Goal: Task Accomplishment & Management: Use online tool/utility

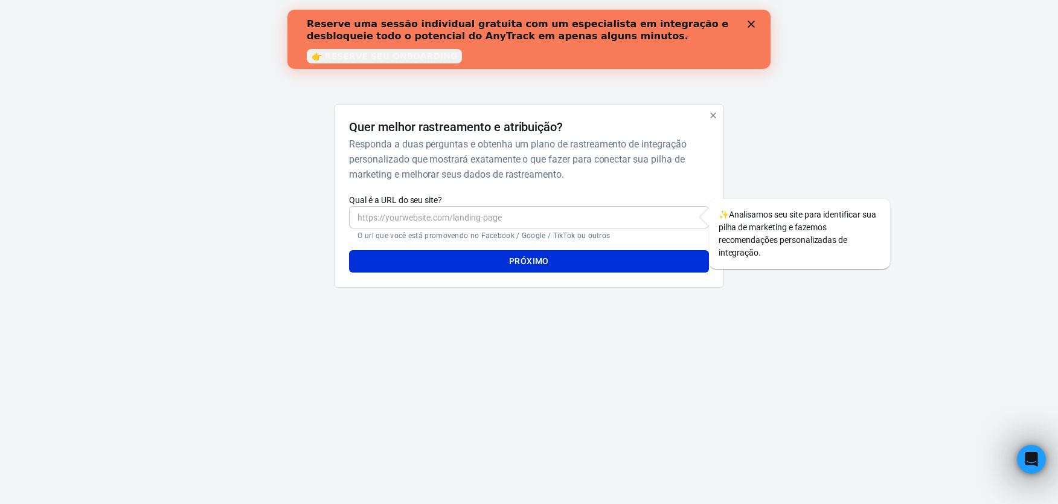
click at [474, 216] on input "Qual é a URL do seu site?" at bounding box center [528, 217] width 359 height 22
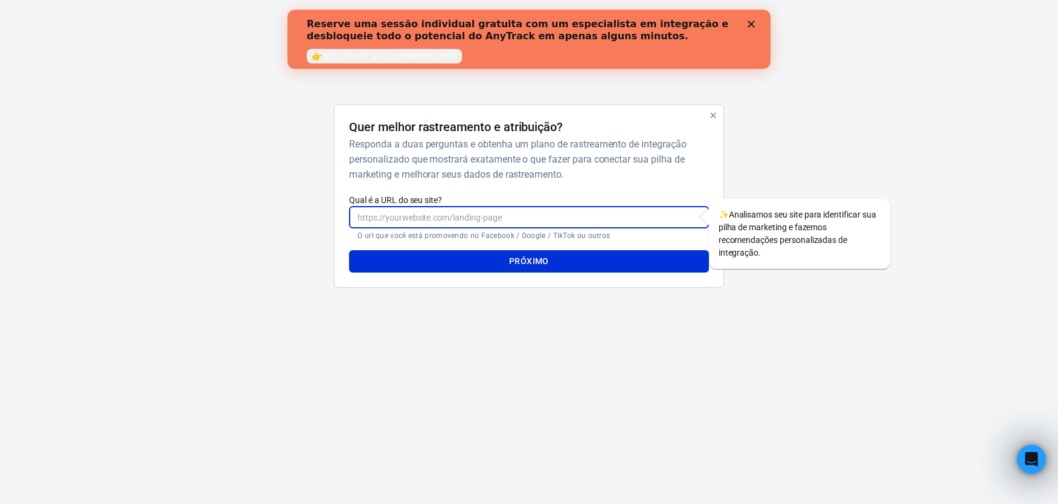
type input "v"
paste input "[URL][DOMAIN_NAME]"
type input "[URL][DOMAIN_NAME]"
click at [513, 259] on font "Próximo" at bounding box center [529, 261] width 40 height 15
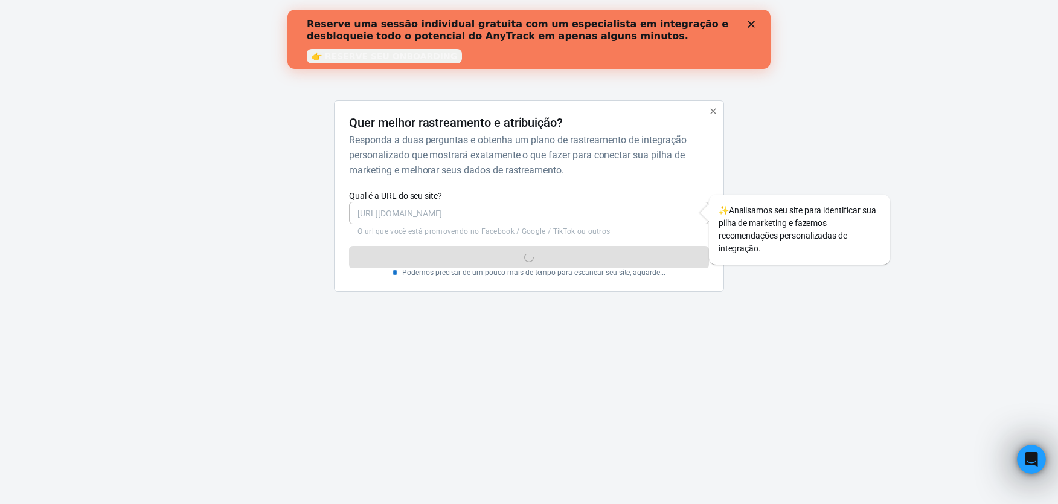
click at [752, 24] on polygon "Fechar" at bounding box center [750, 24] width 7 height 7
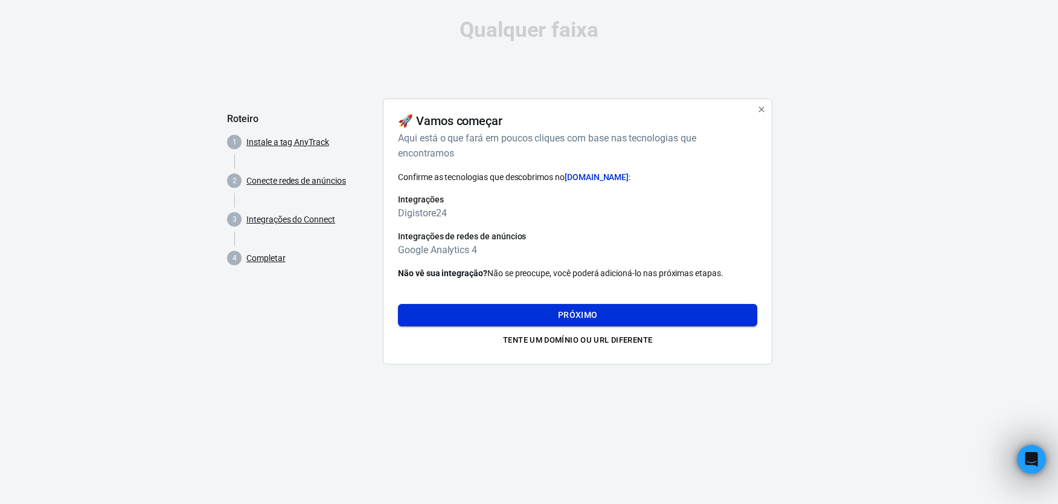
click at [648, 312] on button "Próximo" at bounding box center [577, 315] width 359 height 22
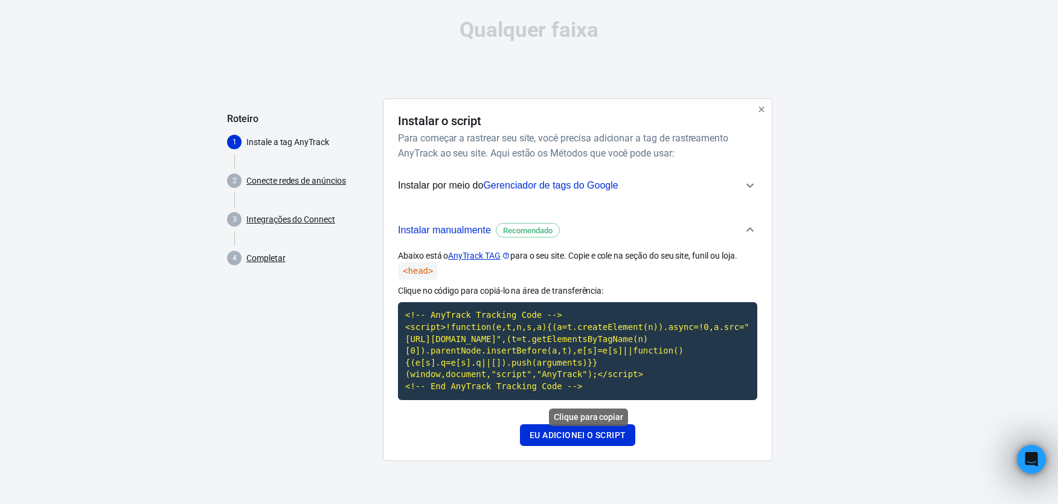
click at [478, 347] on code "<!-- AnyTrack Tracking Code --> <script>!function(e,t,n,s,a){(a=t.createElement…" at bounding box center [577, 350] width 359 height 97
click at [527, 231] on span "Recomendado" at bounding box center [528, 231] width 58 height 12
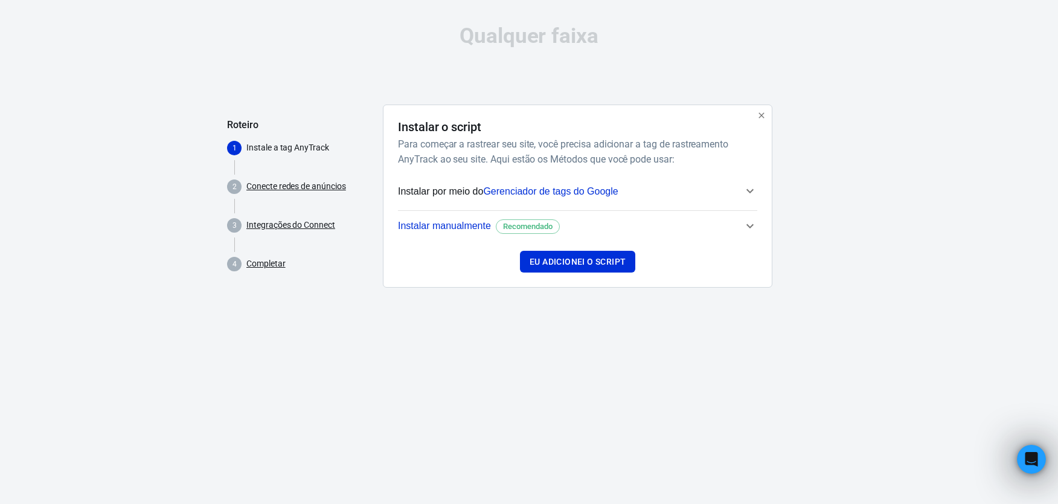
click at [451, 225] on span "Instalar manualmente" at bounding box center [444, 225] width 93 height 10
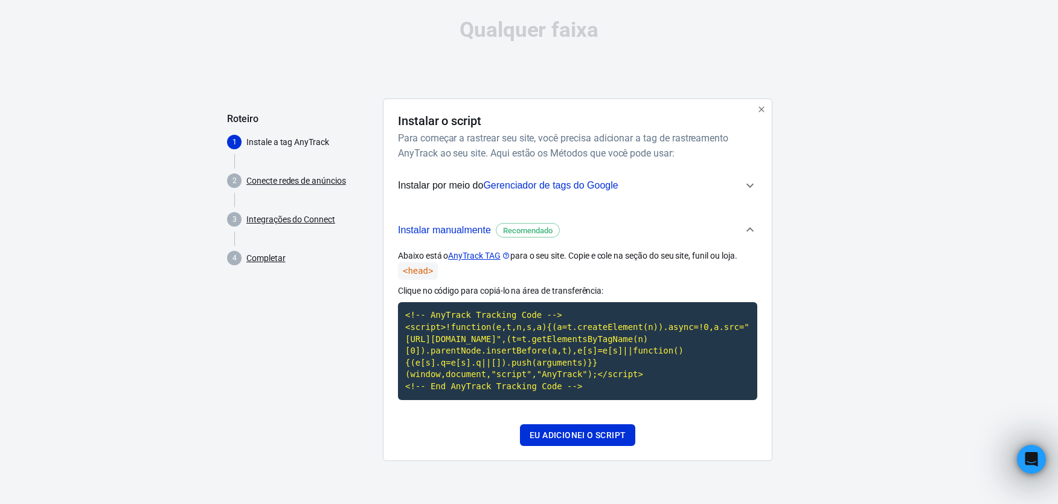
click at [581, 184] on span "Gerenciador de tags do Google" at bounding box center [550, 185] width 135 height 10
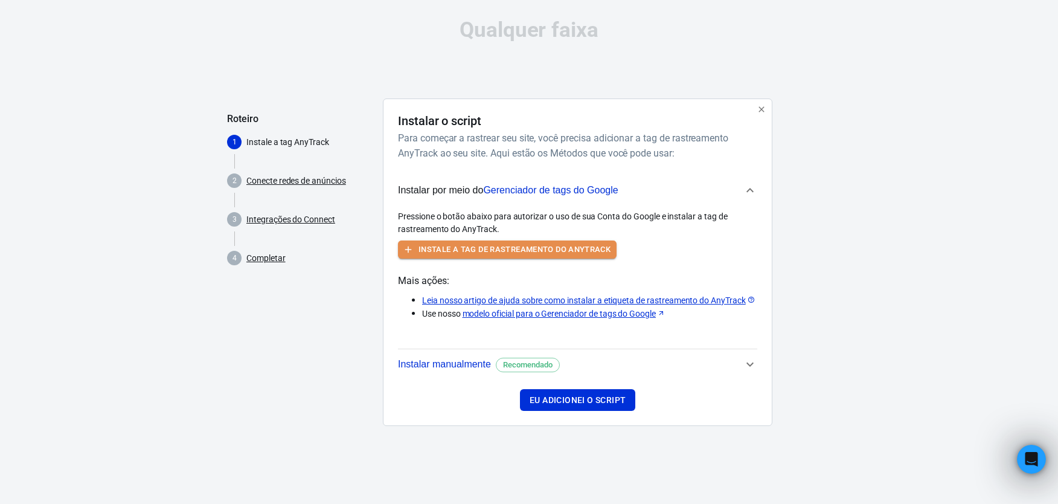
click at [526, 246] on font "Instale a tag de rastreamento do AnyTrack" at bounding box center [514, 250] width 192 height 14
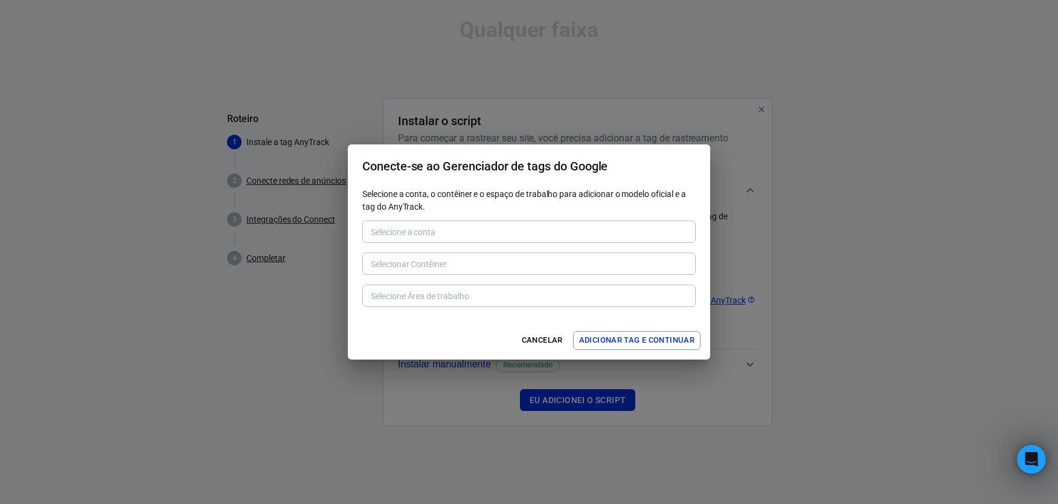
click at [406, 196] on p "Selecione a conta, o contêiner e o espaço de trabalho para adicionar o modelo o…" at bounding box center [528, 200] width 333 height 25
click at [630, 339] on font "Adicionar tag e continuar" at bounding box center [636, 340] width 115 height 14
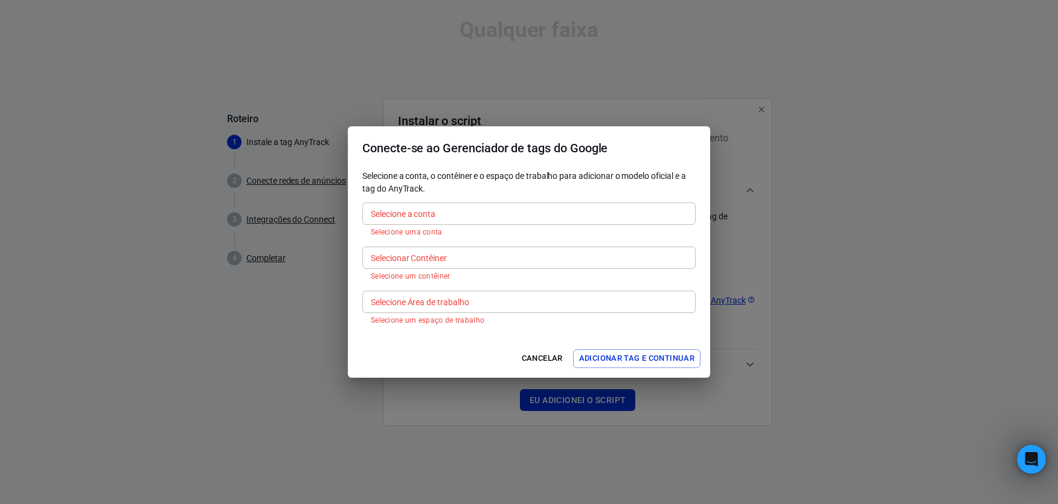
click at [459, 206] on div "Selecione a conta Selecione a conta Selecione uma conta" at bounding box center [528, 218] width 333 height 42
click at [420, 278] on div "Selecione a conta, o contêiner e o espaço de trabalho para adicionar o modelo o…" at bounding box center [528, 249] width 333 height 158
click at [556, 359] on button "Cancelar" at bounding box center [542, 358] width 47 height 19
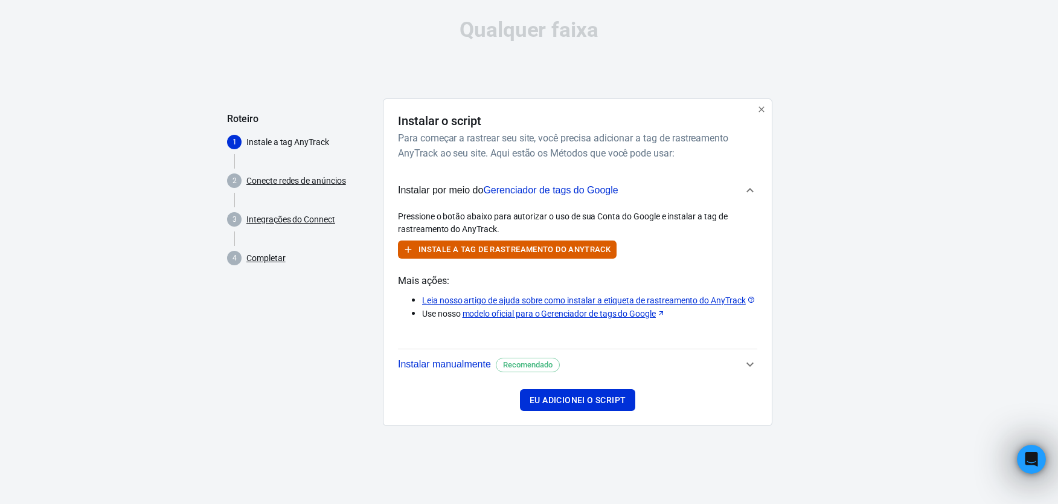
click at [461, 360] on span "Instalar manualmente" at bounding box center [444, 364] width 93 height 10
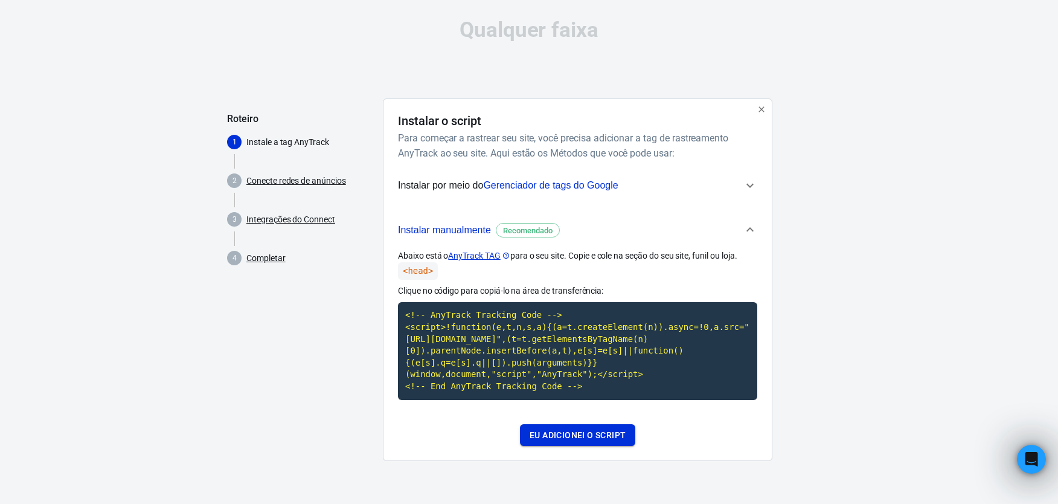
click at [598, 433] on button "Eu adicionei o script" at bounding box center [577, 435] width 115 height 22
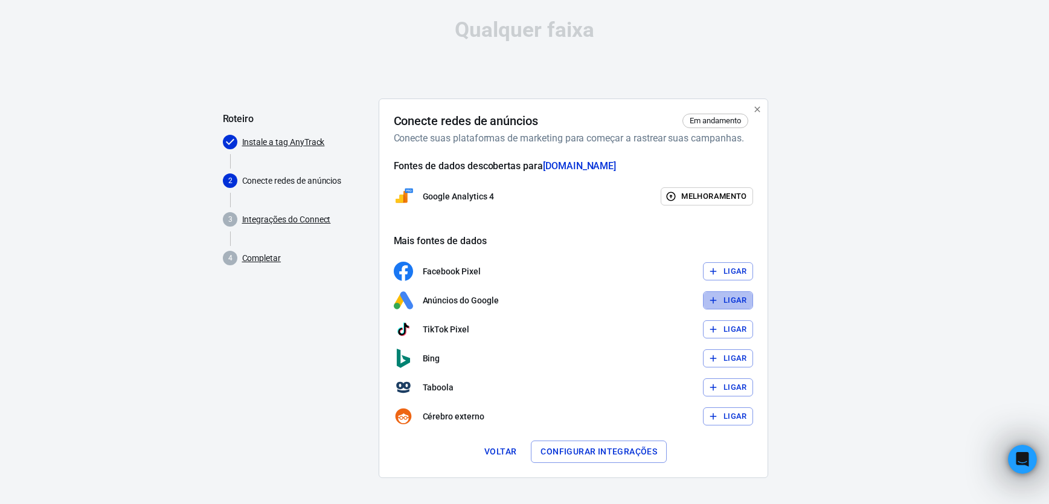
click at [743, 297] on font "Ligar" at bounding box center [735, 300] width 24 height 14
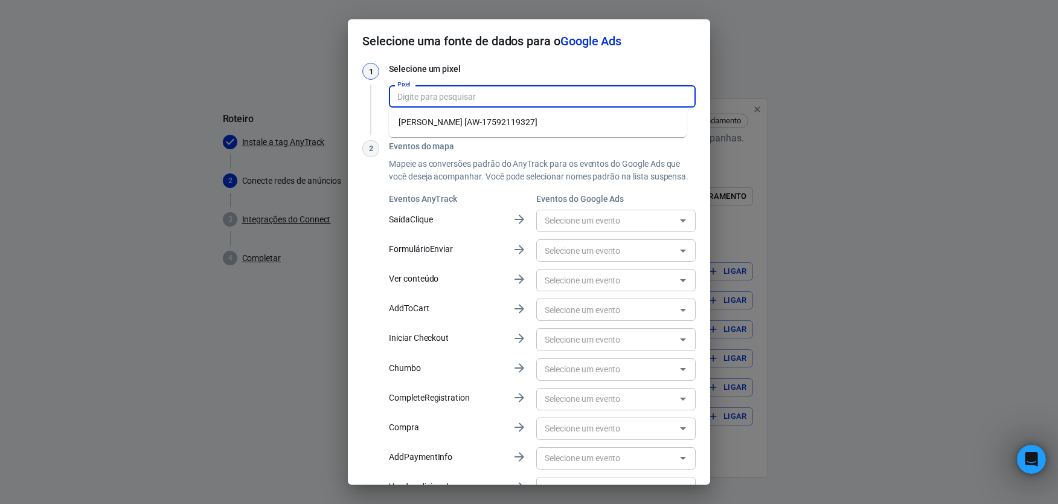
click at [443, 97] on input "Pixel" at bounding box center [541, 96] width 298 height 15
click at [523, 122] on li "[PERSON_NAME] [AW-17592119327]" at bounding box center [538, 122] width 298 height 20
type input "[PERSON_NAME] [AW-17592119327]"
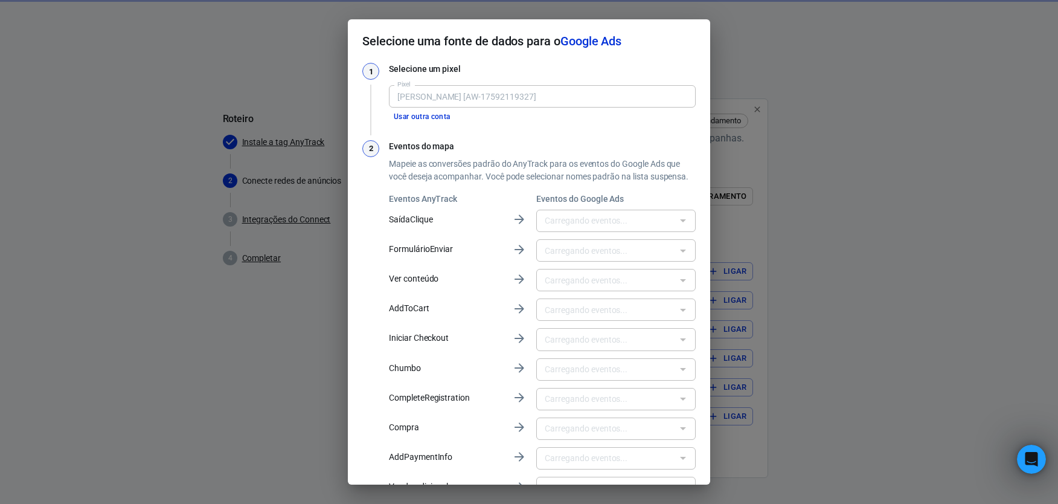
type input "Compra [KkDHCNnD958bEJ_gycRB]"
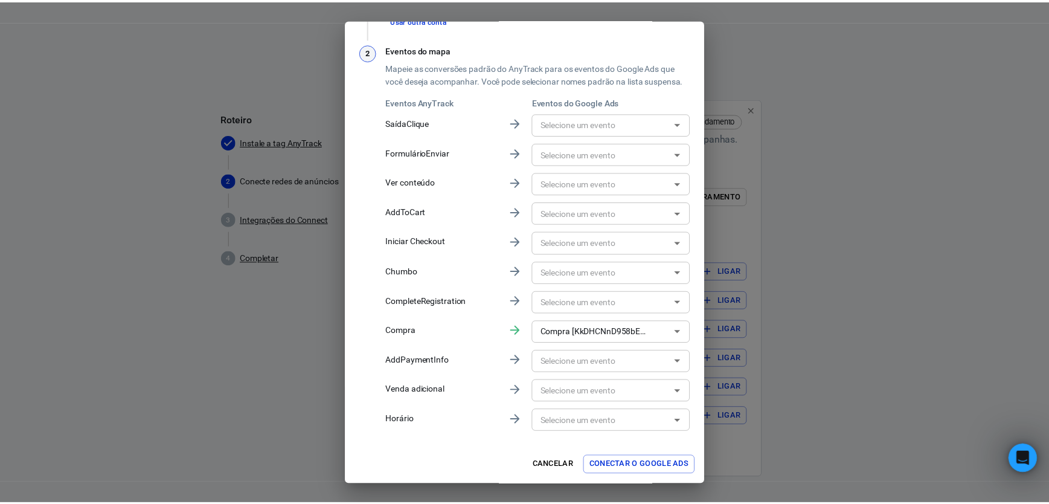
scroll to position [109, 0]
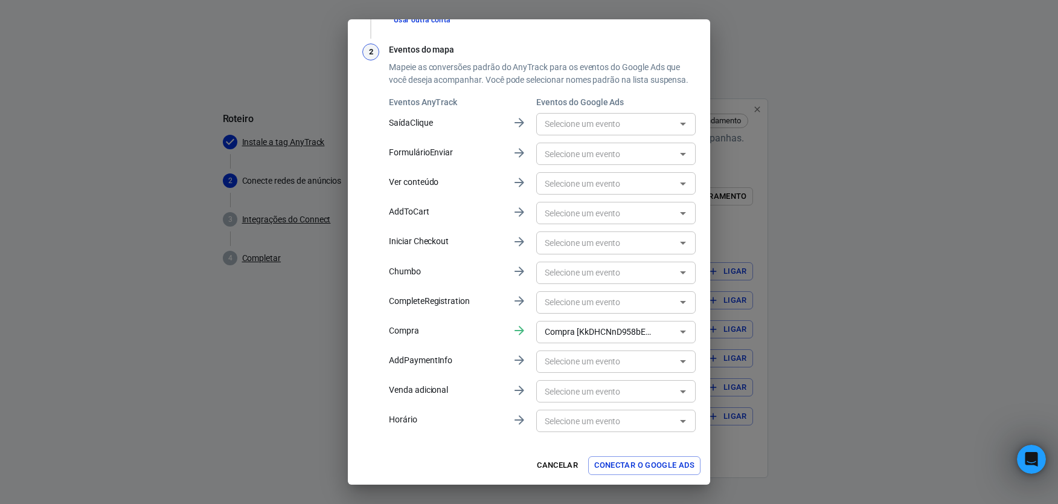
click at [635, 119] on input "text" at bounding box center [606, 124] width 132 height 15
click at [606, 154] on div "Compra" at bounding box center [585, 150] width 86 height 13
type input "Compra [KkDHCNnD958bEJ_gycRB]"
click at [652, 152] on input "text" at bounding box center [606, 153] width 132 height 15
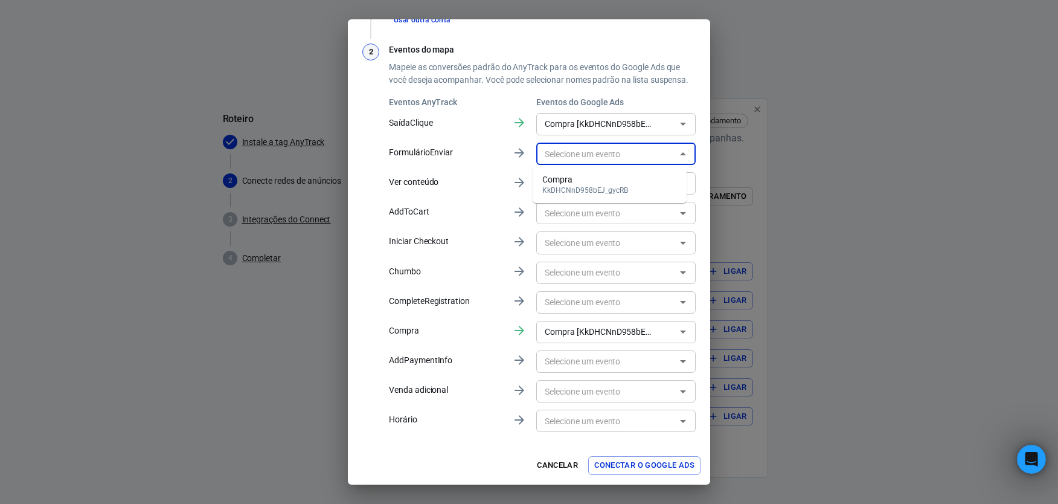
click at [600, 182] on div "Compra" at bounding box center [585, 179] width 86 height 13
type input "Compra [KkDHCNnD958bEJ_gycRB]"
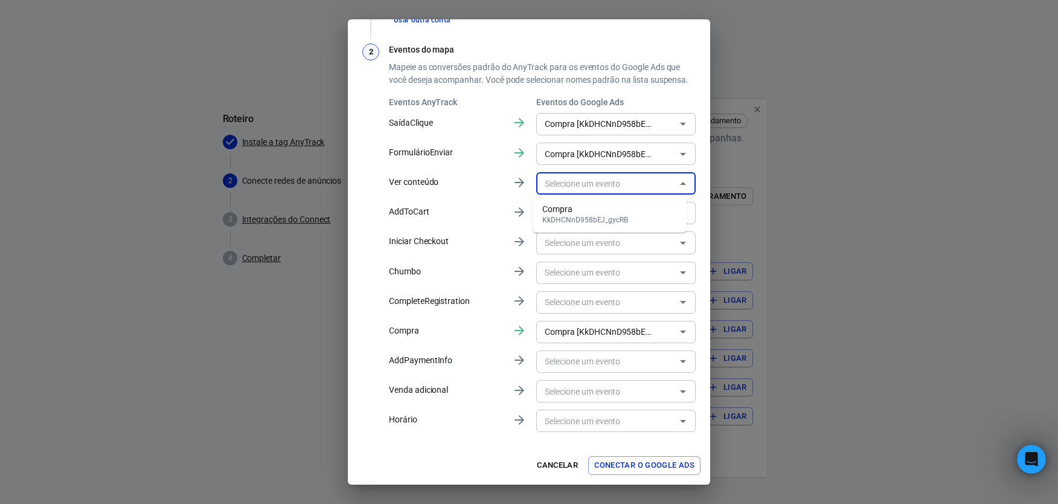
click at [647, 184] on input "text" at bounding box center [606, 183] width 132 height 15
click at [616, 212] on div "Compra" at bounding box center [585, 209] width 86 height 13
type input "Compra [KkDHCNnD958bEJ_gycRB]"
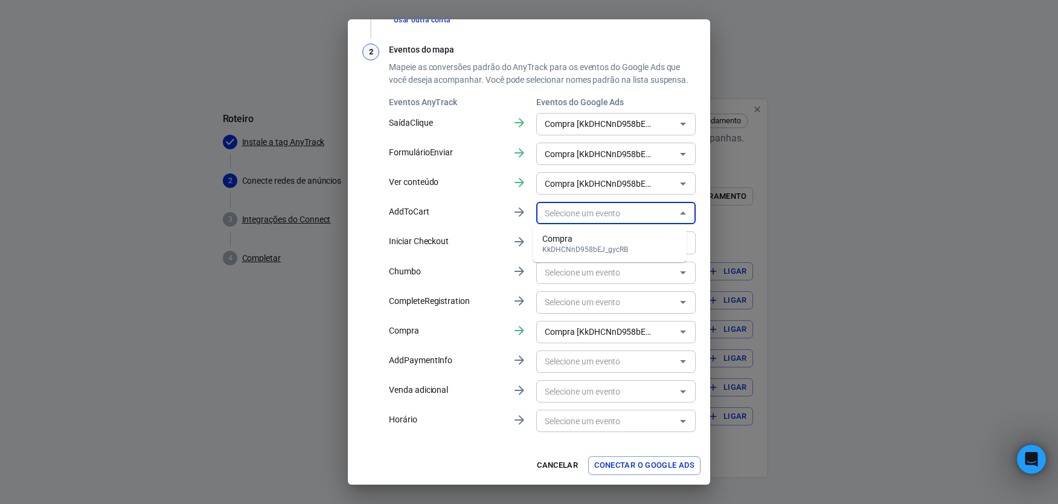
click at [618, 220] on input "text" at bounding box center [606, 212] width 132 height 15
click at [575, 244] on div "Compra" at bounding box center [585, 238] width 86 height 13
type input "Compra [KkDHCNnD958bEJ_gycRB]"
click at [606, 247] on input "text" at bounding box center [606, 242] width 132 height 15
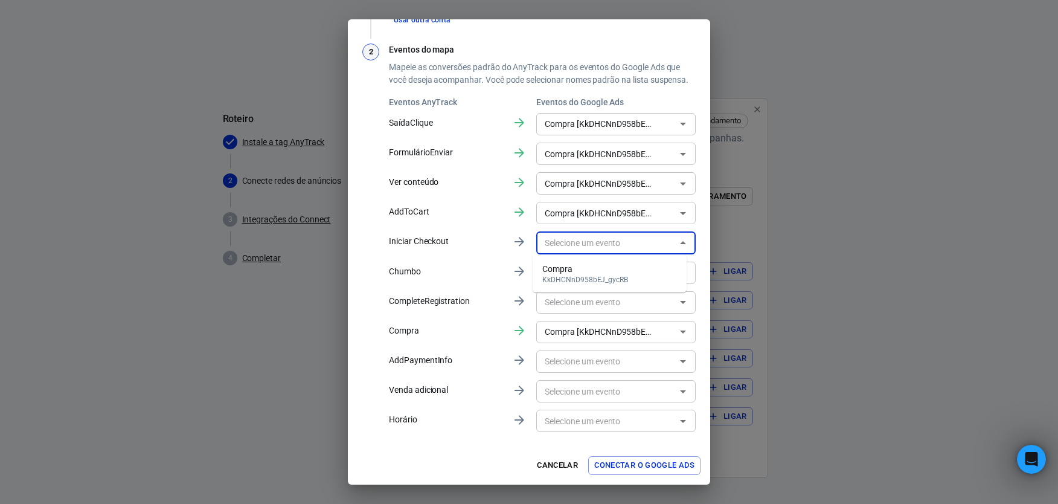
click at [571, 280] on div "KkDHCNnD958bEJ_gycRB" at bounding box center [585, 279] width 86 height 8
type input "Compra [KkDHCNnD958bEJ_gycRB]"
click at [591, 307] on input "text" at bounding box center [606, 302] width 132 height 15
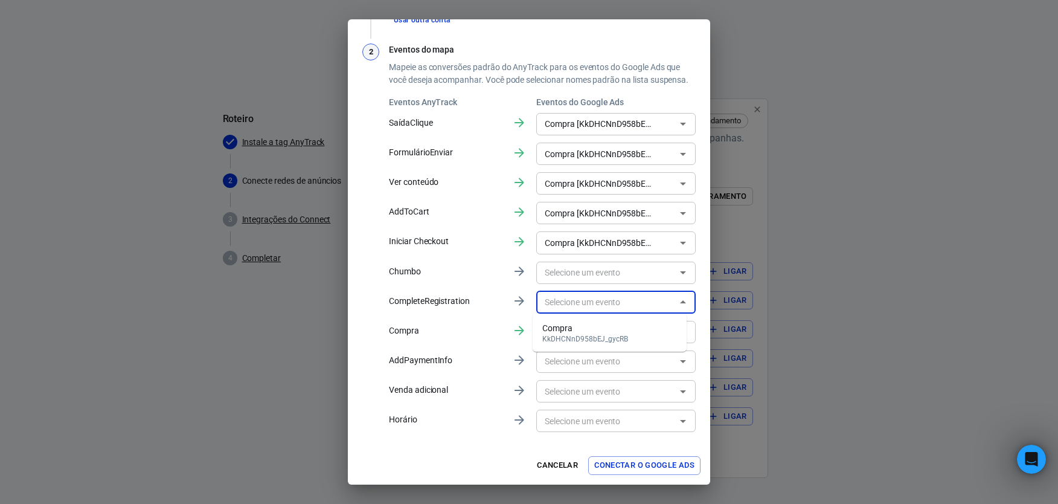
click at [400, 363] on p "AddPaymentInfo" at bounding box center [446, 360] width 114 height 13
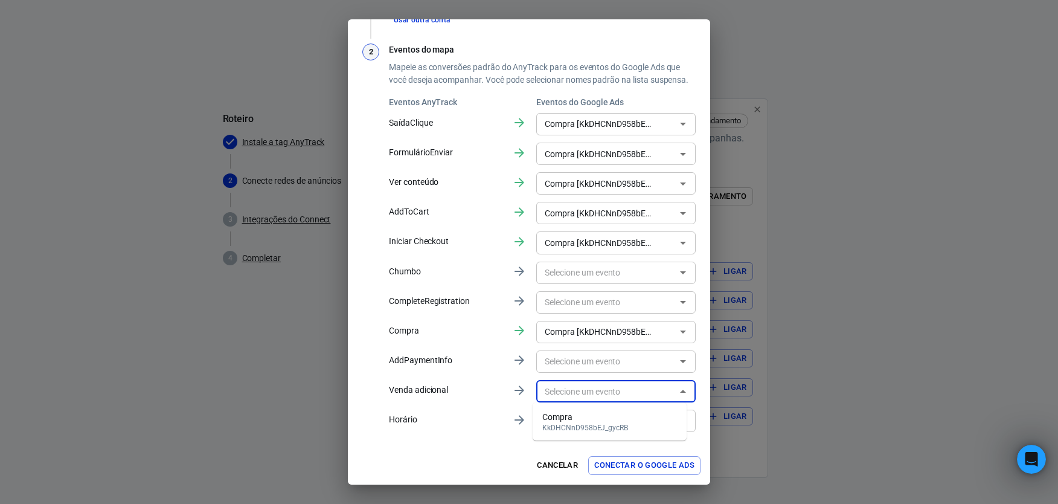
click at [587, 390] on input "text" at bounding box center [606, 390] width 132 height 15
click at [574, 431] on div "KkDHCNnD958bEJ_gycRB" at bounding box center [585, 427] width 86 height 8
type input "Compra [KkDHCNnD958bEJ_gycRB]"
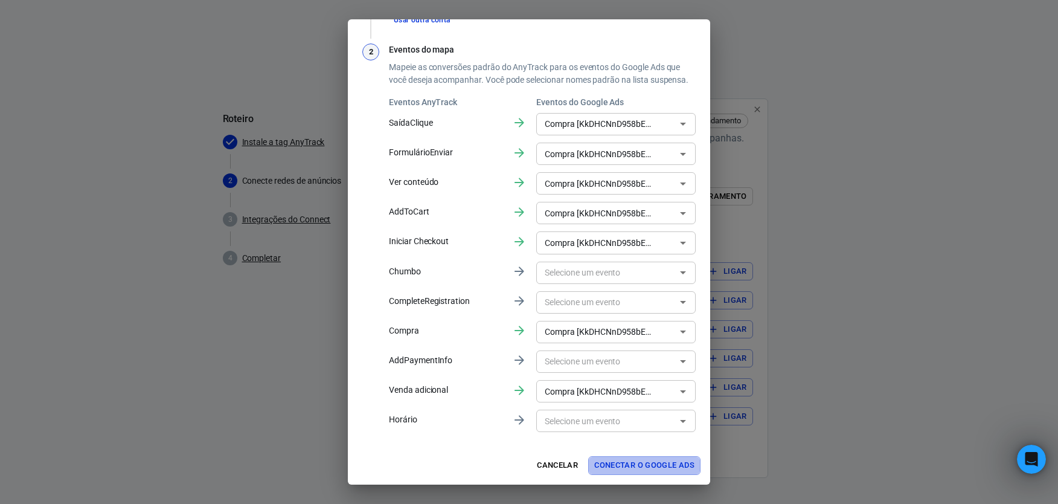
click at [642, 465] on font "Conectar o Google Ads" at bounding box center [644, 465] width 100 height 14
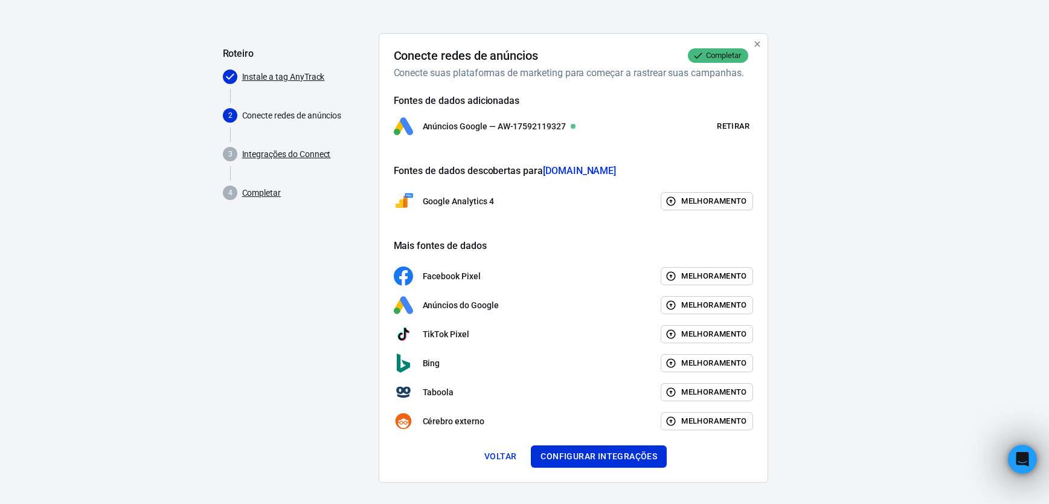
scroll to position [73, 0]
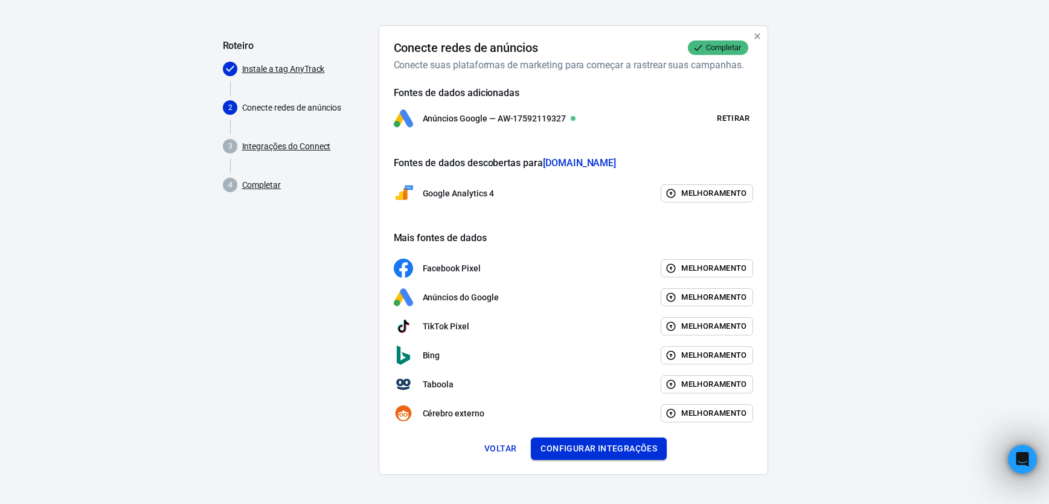
click at [604, 438] on button "Configurar integrações" at bounding box center [599, 448] width 136 height 22
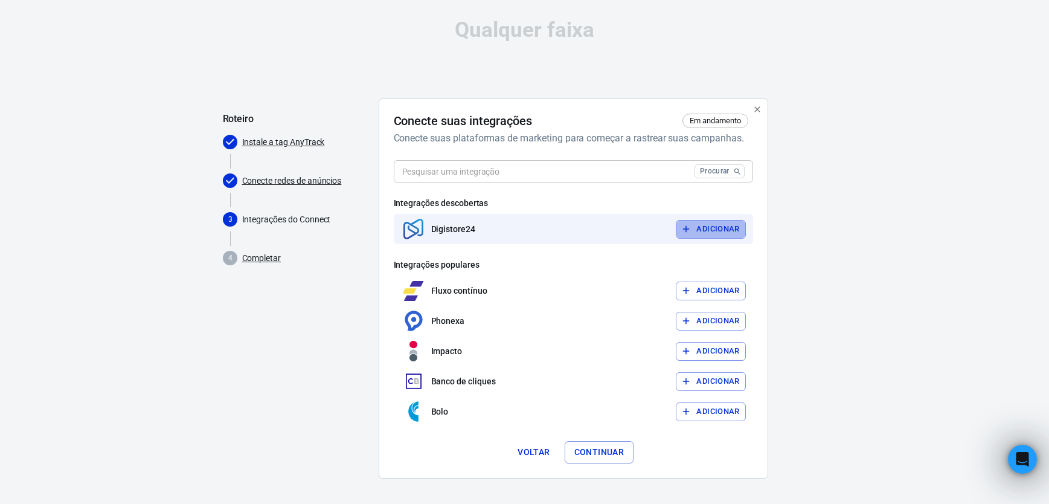
click at [703, 224] on font "Adicionar" at bounding box center [717, 229] width 43 height 14
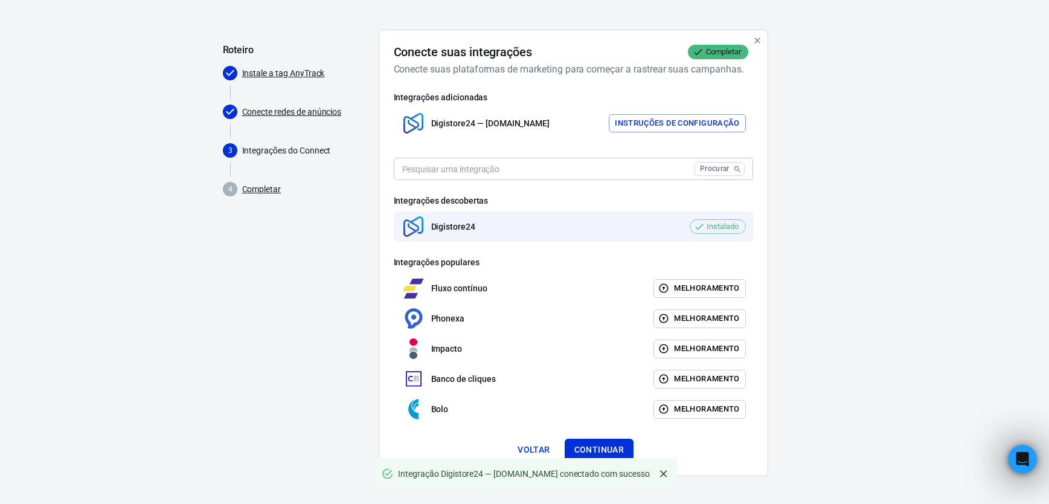
scroll to position [70, 0]
click at [595, 441] on button "Continuar" at bounding box center [598, 448] width 69 height 22
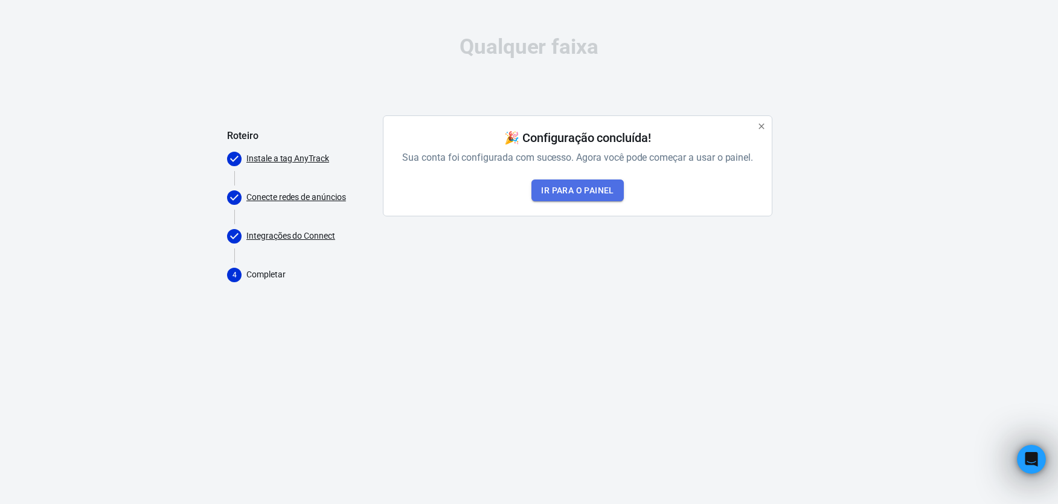
click at [584, 192] on link "Ir para o painel" at bounding box center [577, 190] width 92 height 22
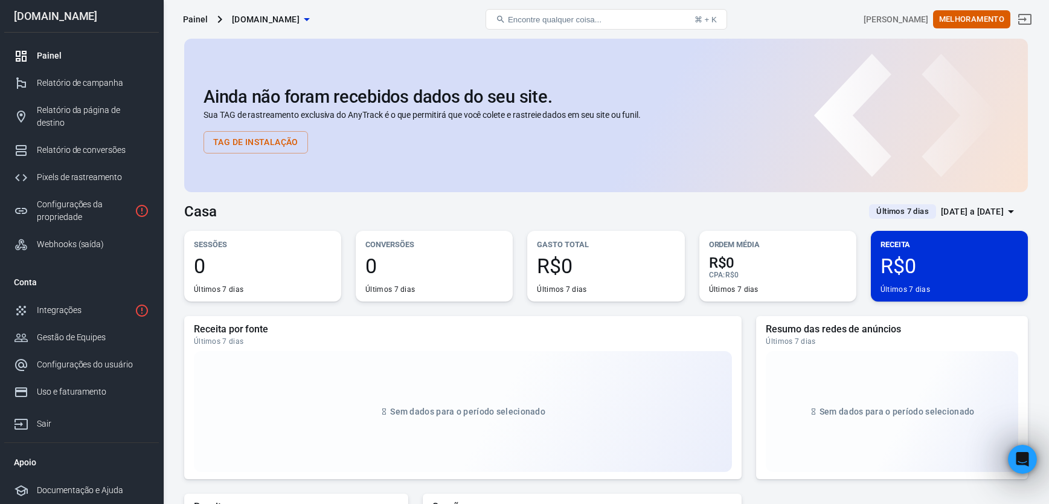
click at [282, 141] on button "Tag de instalação" at bounding box center [255, 142] width 104 height 22
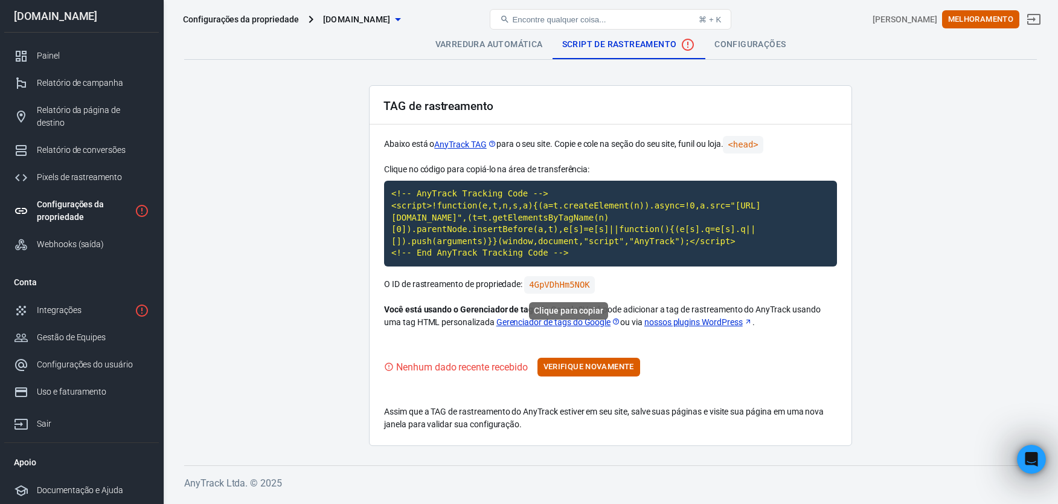
click at [537, 286] on code "4GpVDhHm5NOK" at bounding box center [559, 285] width 71 height 18
click at [650, 289] on p "O ID de rastreamento de propriedade: 4GpVDhHm5NOK" at bounding box center [610, 285] width 453 height 18
click at [551, 322] on font "Gerenciador de tags do Google" at bounding box center [553, 322] width 115 height 13
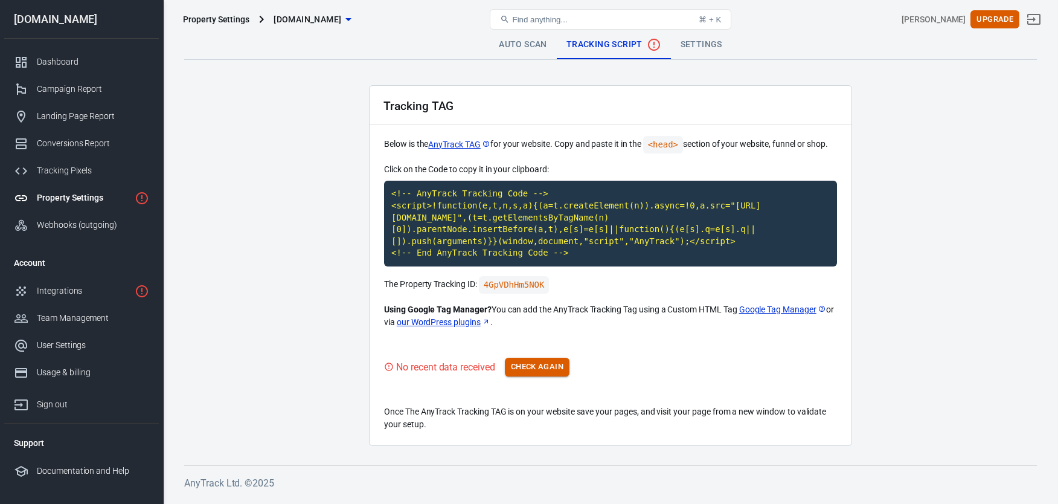
click at [535, 364] on button "Check Again" at bounding box center [537, 366] width 65 height 19
click at [534, 364] on button "Check Again" at bounding box center [537, 366] width 65 height 19
click at [534, 364] on div "No recent data received Check Again" at bounding box center [610, 366] width 453 height 19
click at [535, 364] on button "Check Again" at bounding box center [537, 366] width 65 height 19
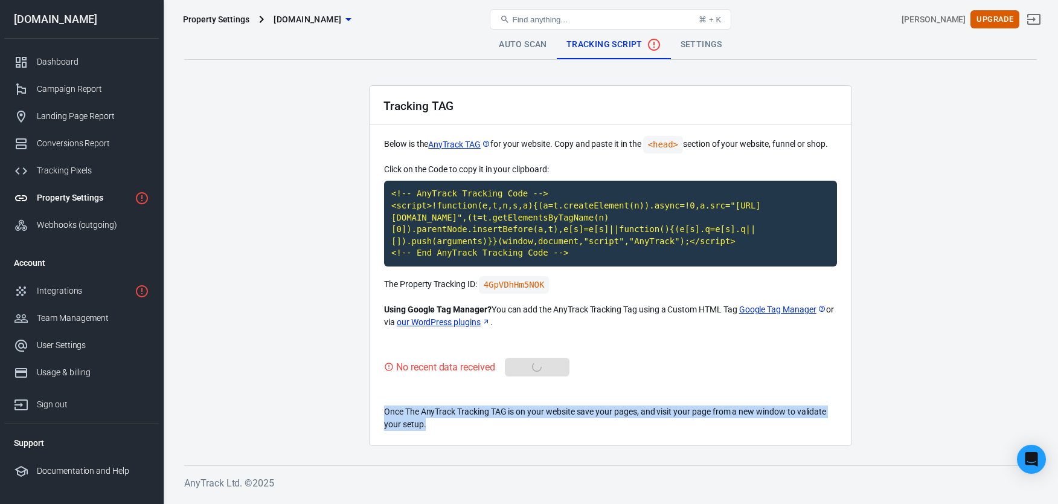
click at [536, 365] on div "No recent data received Check Again" at bounding box center [610, 366] width 453 height 19
drag, startPoint x: 536, startPoint y: 365, endPoint x: 79, endPoint y: 285, distance: 463.3
click at [79, 285] on div "Integrations" at bounding box center [83, 290] width 93 height 13
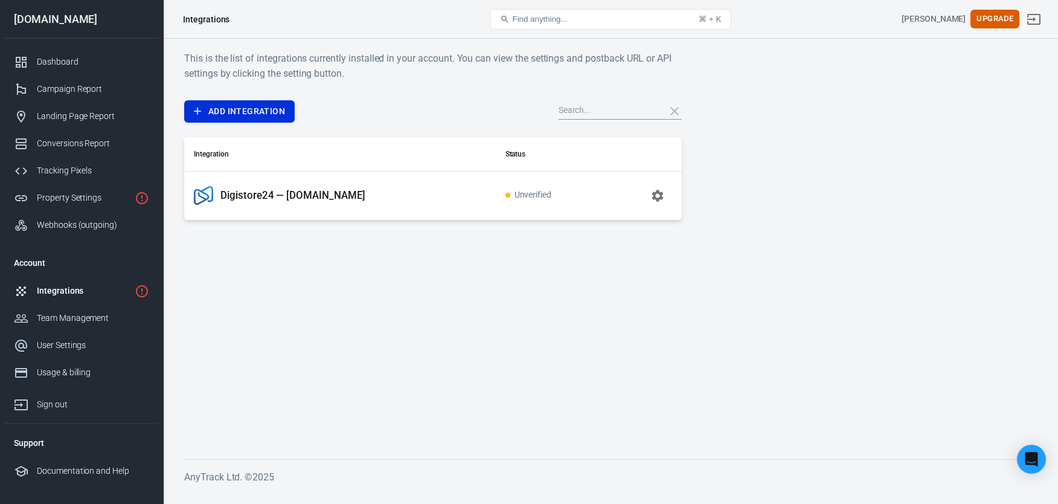
click at [380, 298] on main "This is the list of integrations currently installed in your account. You can v…" at bounding box center [610, 245] width 852 height 389
click at [313, 200] on p "Digistore24 — [DOMAIN_NAME]" at bounding box center [292, 195] width 145 height 13
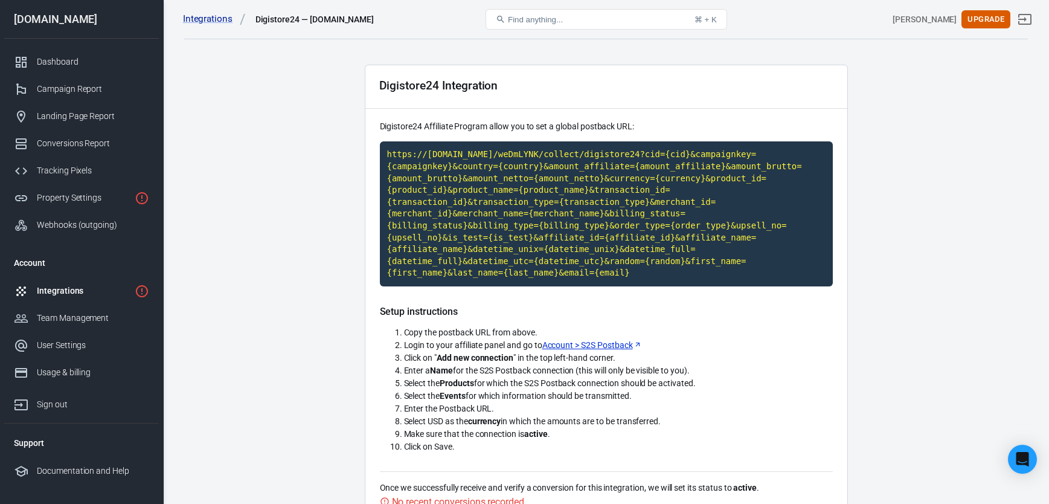
scroll to position [69, 0]
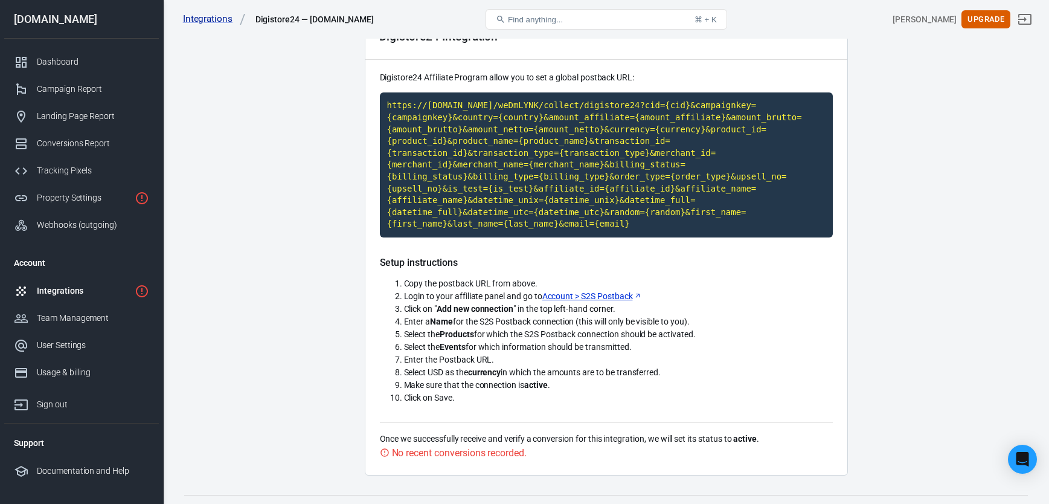
drag, startPoint x: 1010, startPoint y: 179, endPoint x: 926, endPoint y: 105, distance: 112.5
click at [1008, 179] on main "Integration Events Log Settings Digistore24 Integration Digistore24 Affiliate P…" at bounding box center [605, 218] width 843 height 514
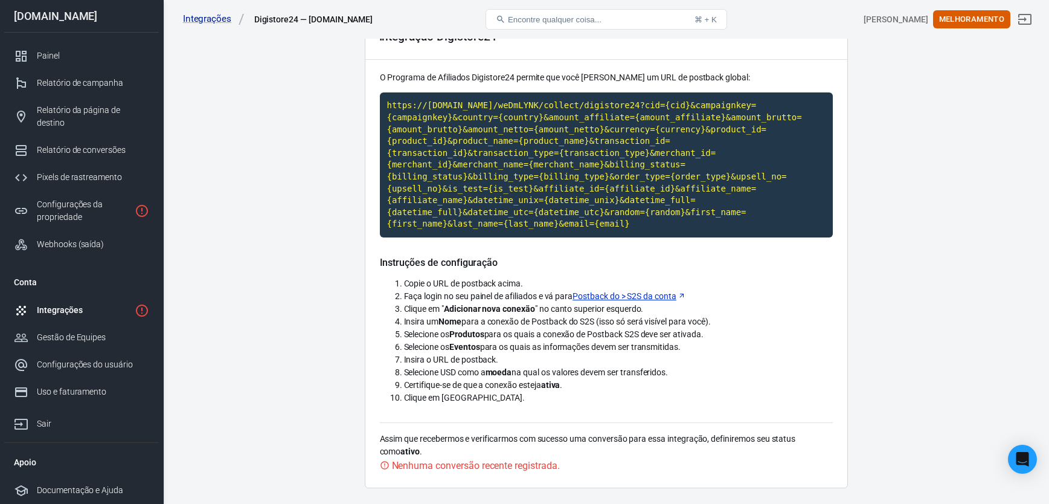
click at [811, 290] on li "Faça login no seu painel de afiliados e vá para Postback do > S2S da conta" at bounding box center [618, 296] width 429 height 13
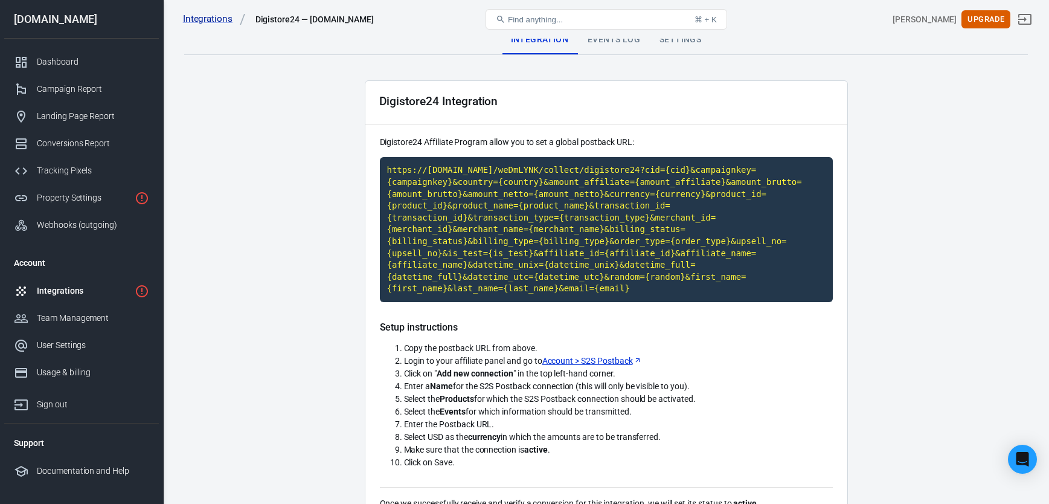
scroll to position [0, 0]
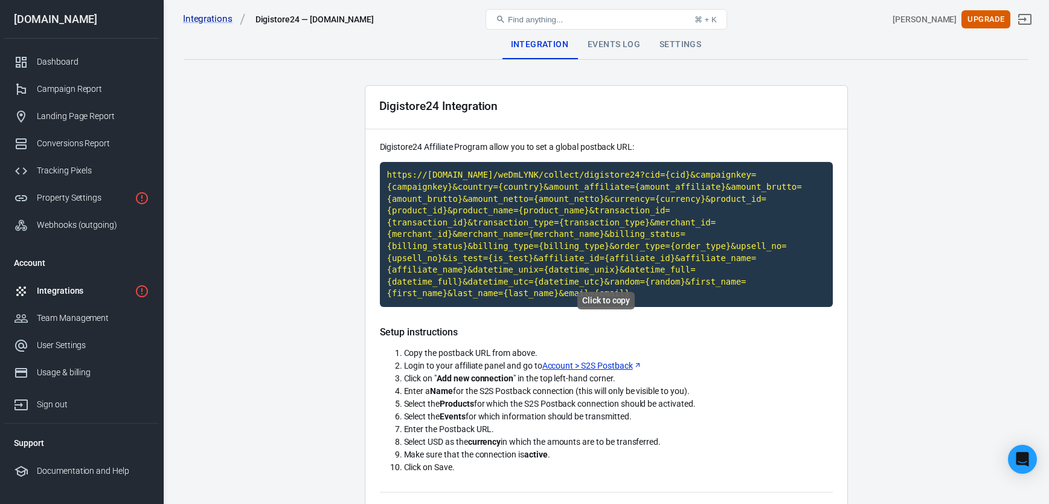
click at [584, 219] on code "https://t1.anytrack.io/weDmLYNK/collect/digistore24?cid={cid}&campaignkey={camp…" at bounding box center [606, 234] width 453 height 145
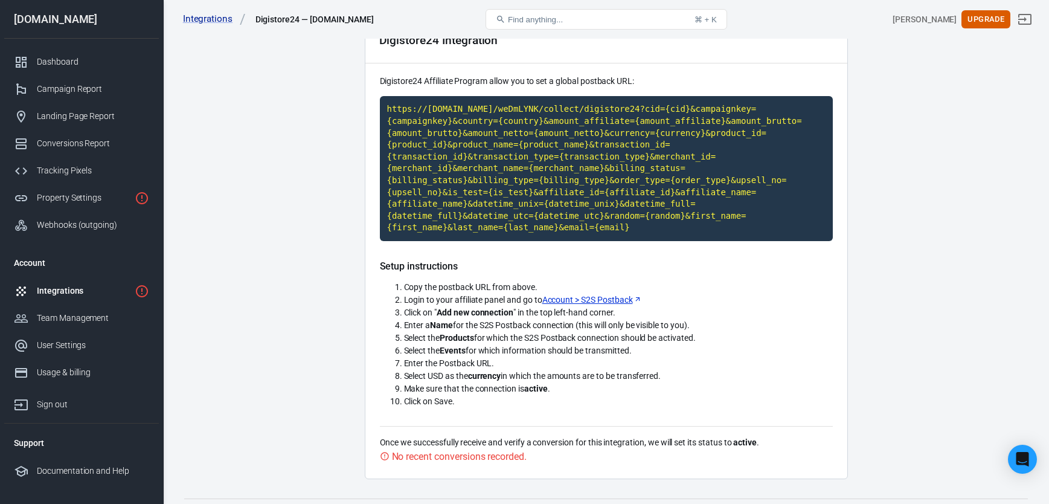
scroll to position [69, 0]
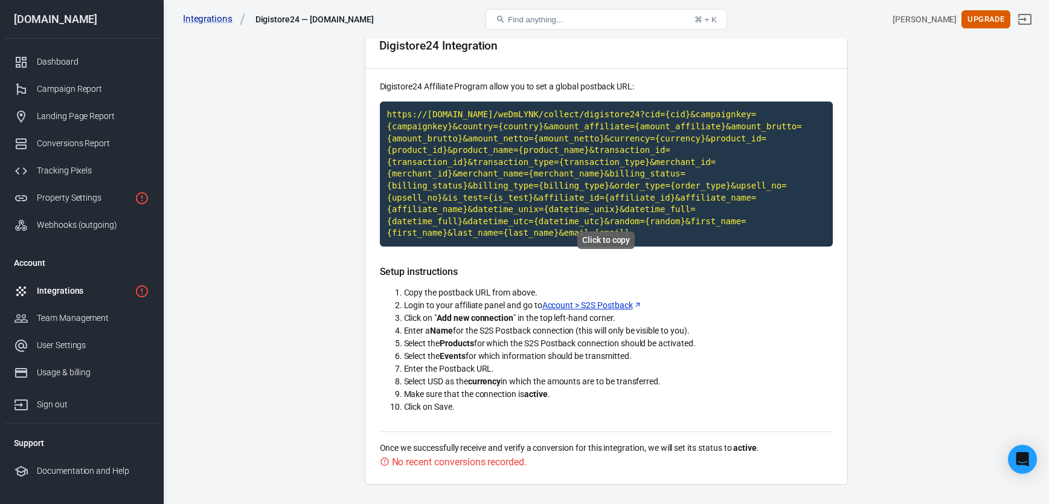
scroll to position [69, 0]
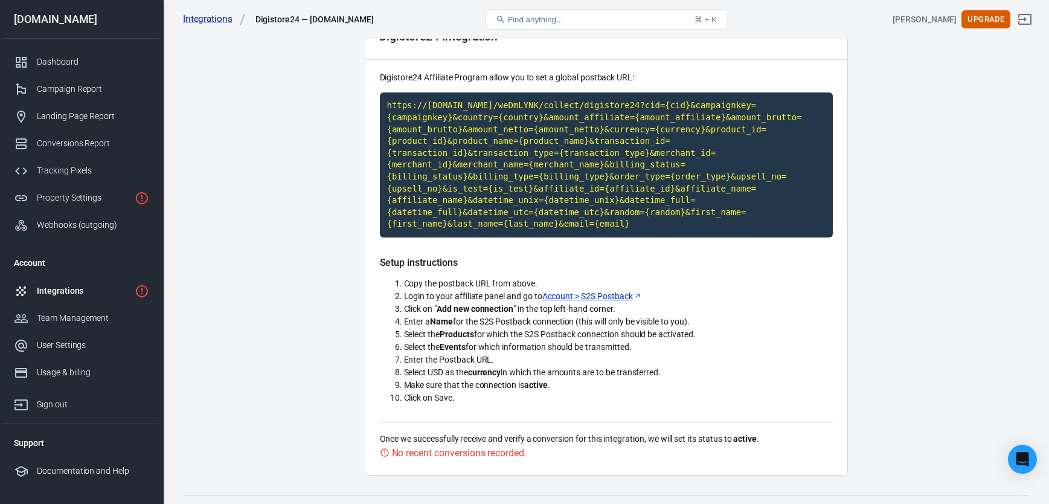
click at [760, 290] on li "Login to your affiliate panel and go to Account > S2S Postback" at bounding box center [618, 296] width 429 height 13
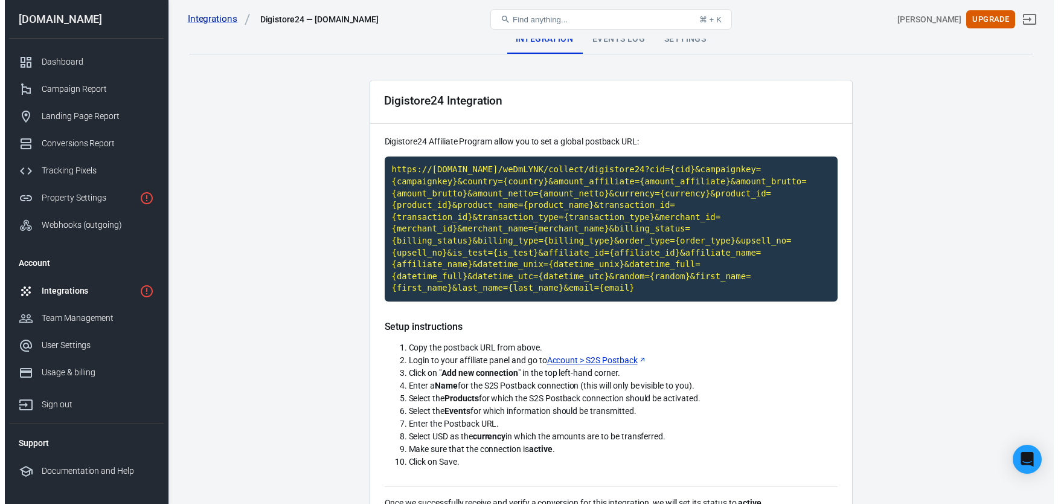
scroll to position [0, 0]
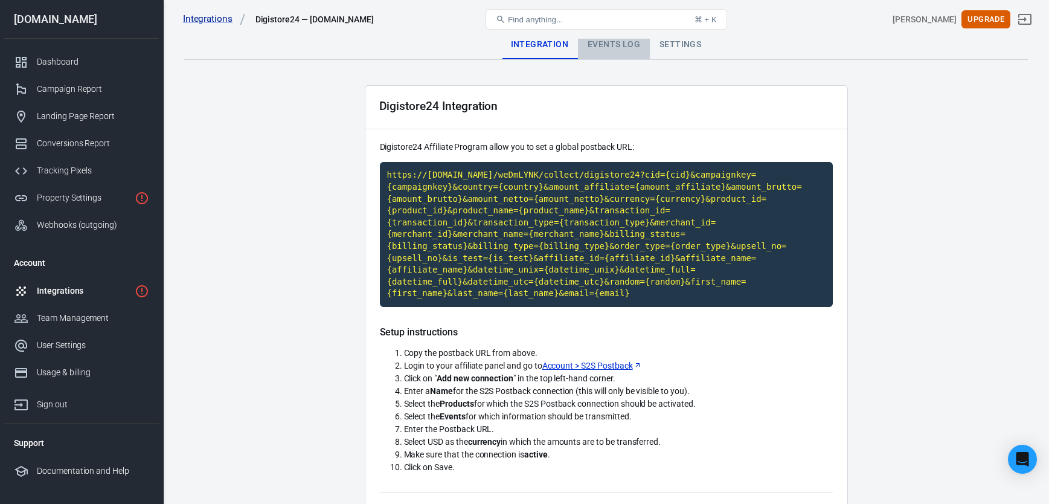
click at [622, 42] on div "Events Log" at bounding box center [614, 44] width 72 height 29
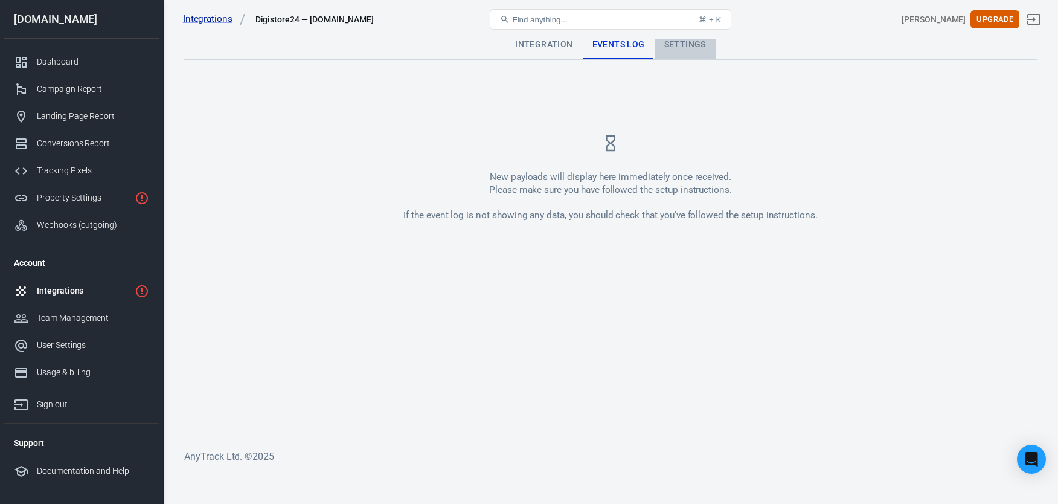
click at [690, 49] on div "Settings" at bounding box center [684, 44] width 61 height 29
